Goal: Task Accomplishment & Management: Manage account settings

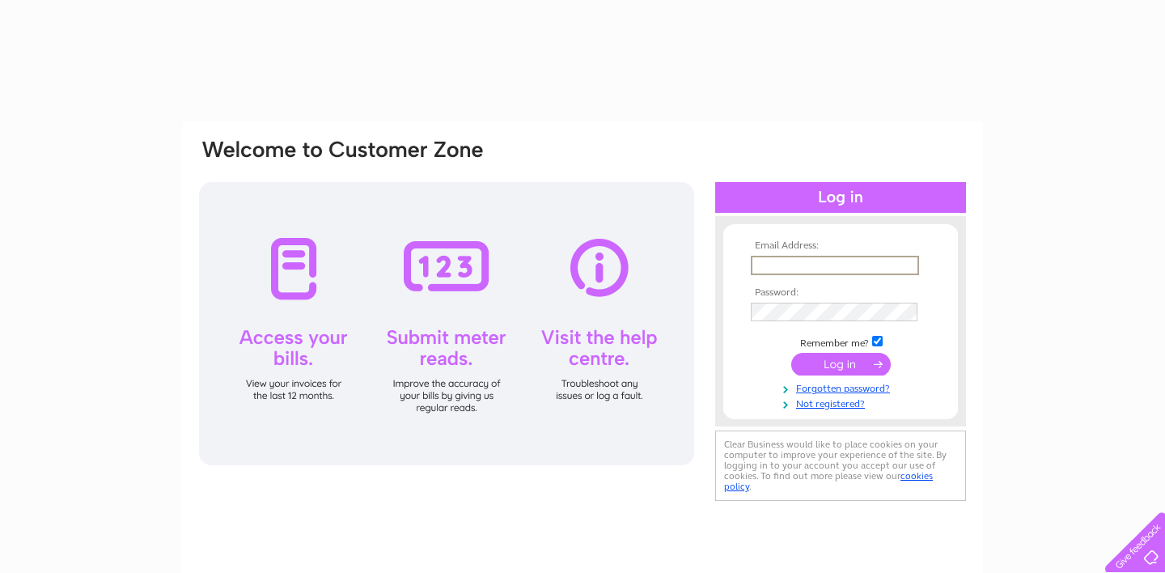
type input "[EMAIL_ADDRESS][DOMAIN_NAME]"
click at [841, 362] on input "submit" at bounding box center [841, 364] width 100 height 23
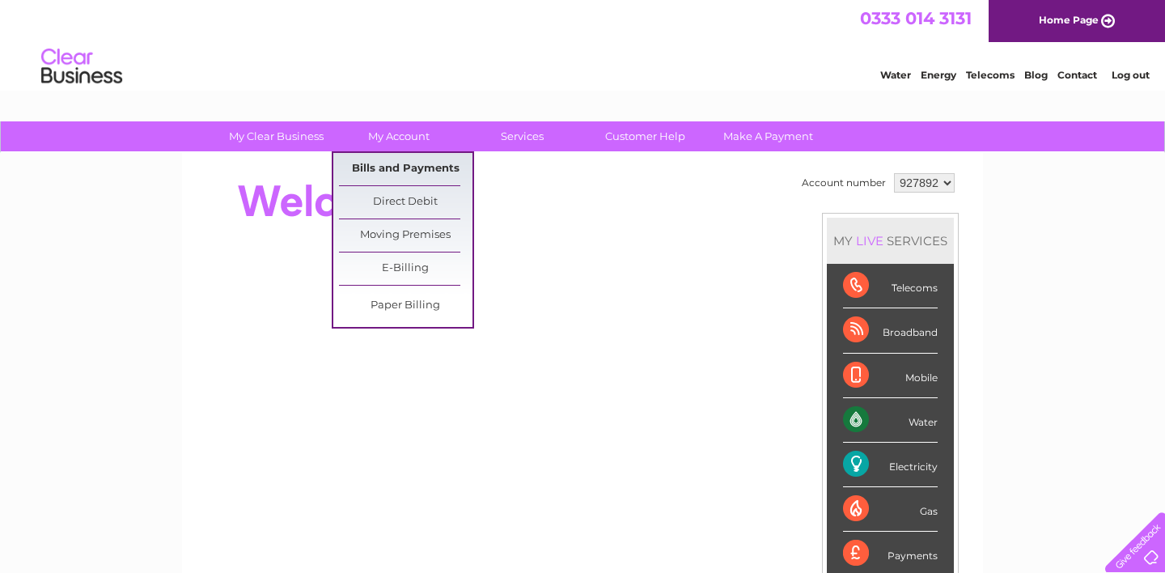
click at [399, 178] on link "Bills and Payments" at bounding box center [405, 169] width 133 height 32
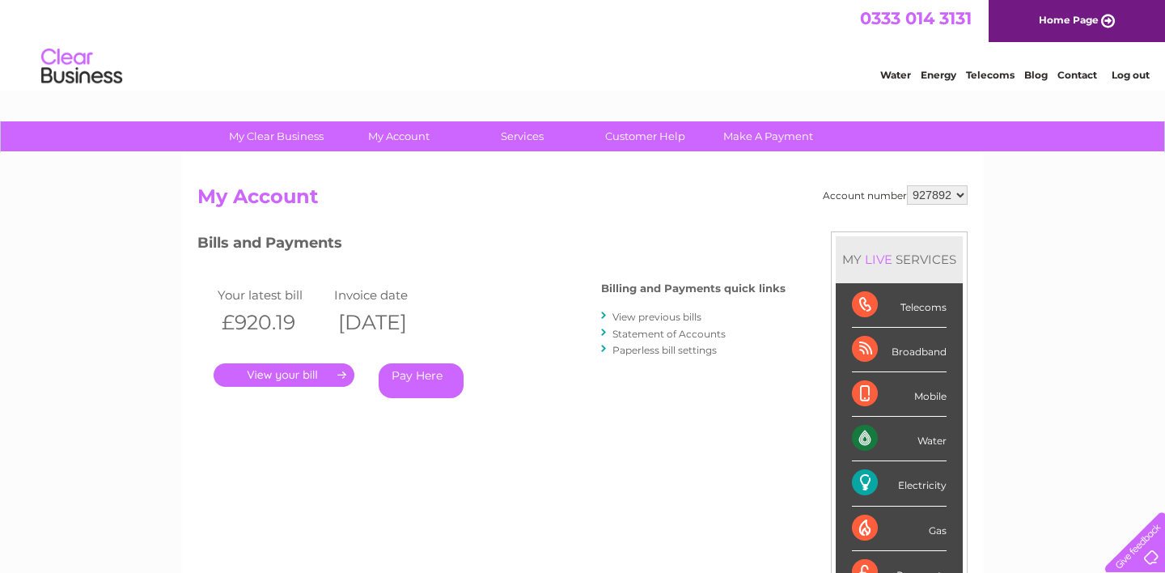
click at [293, 376] on link "." at bounding box center [284, 374] width 141 height 23
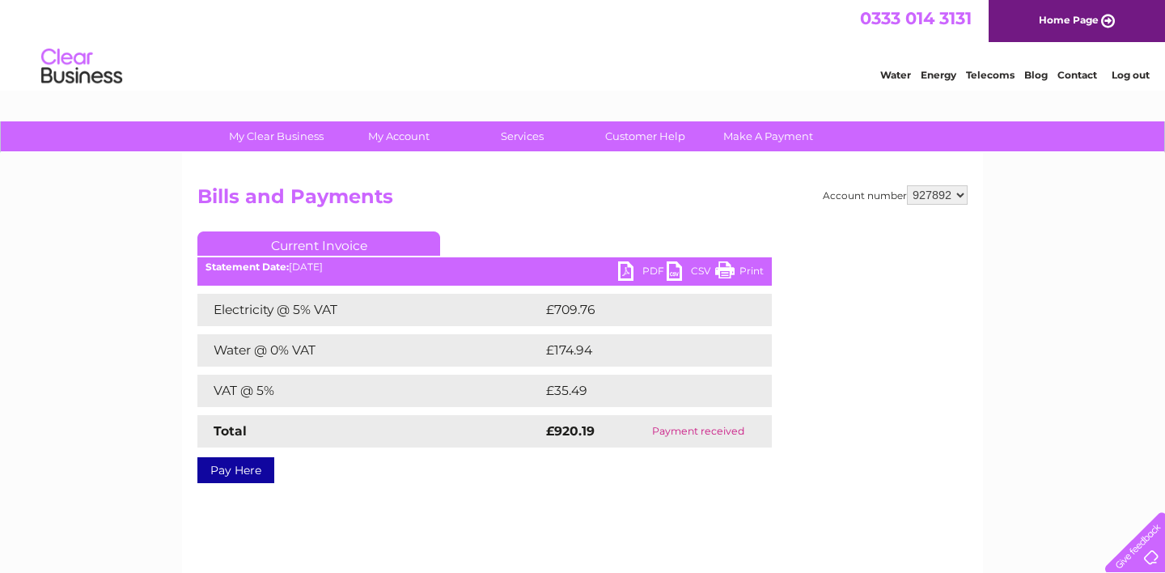
click at [649, 273] on link "PDF" at bounding box center [642, 272] width 49 height 23
